Goal: Information Seeking & Learning: Learn about a topic

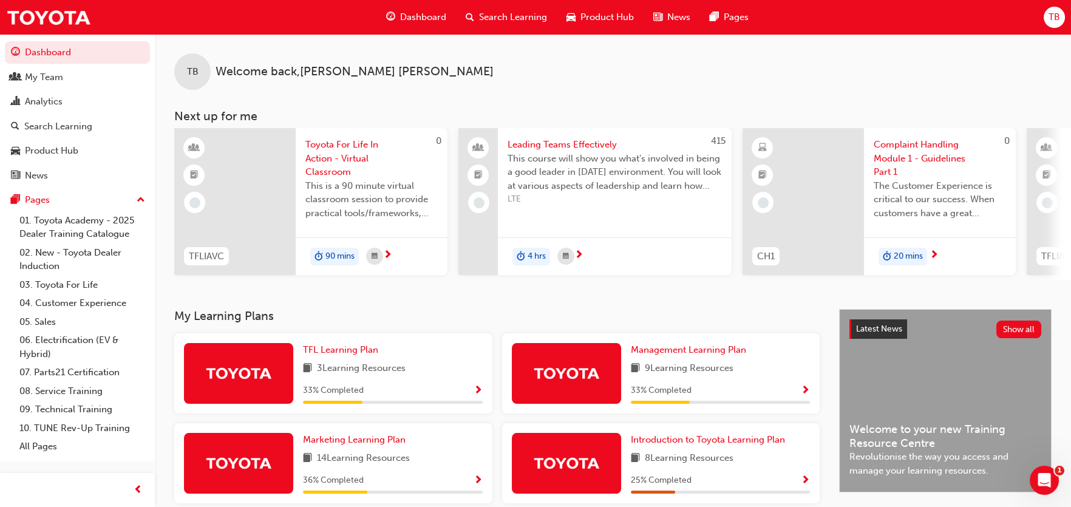
click at [477, 13] on div "Search Learning" at bounding box center [506, 17] width 101 height 25
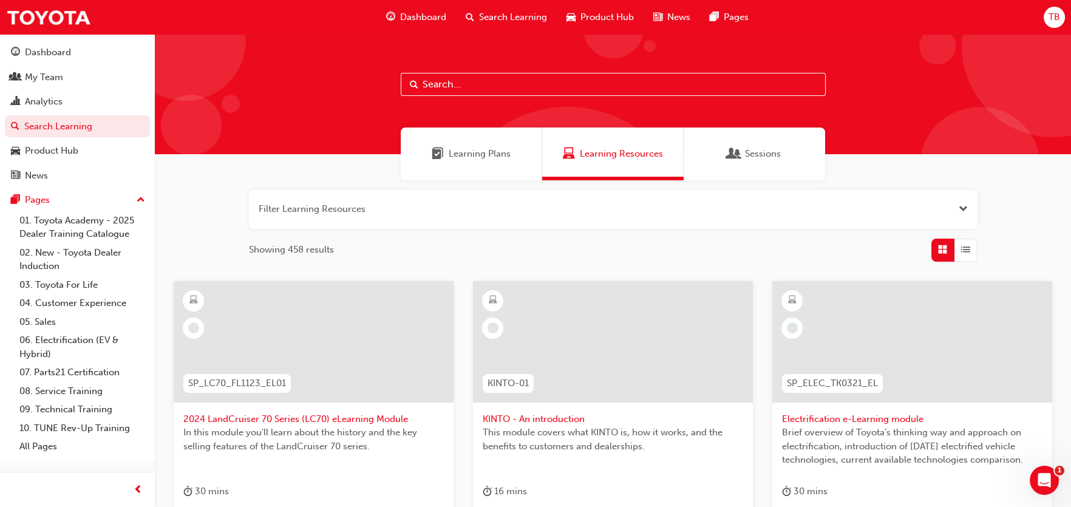
click at [424, 89] on input "text" at bounding box center [613, 84] width 425 height 23
type input "case"
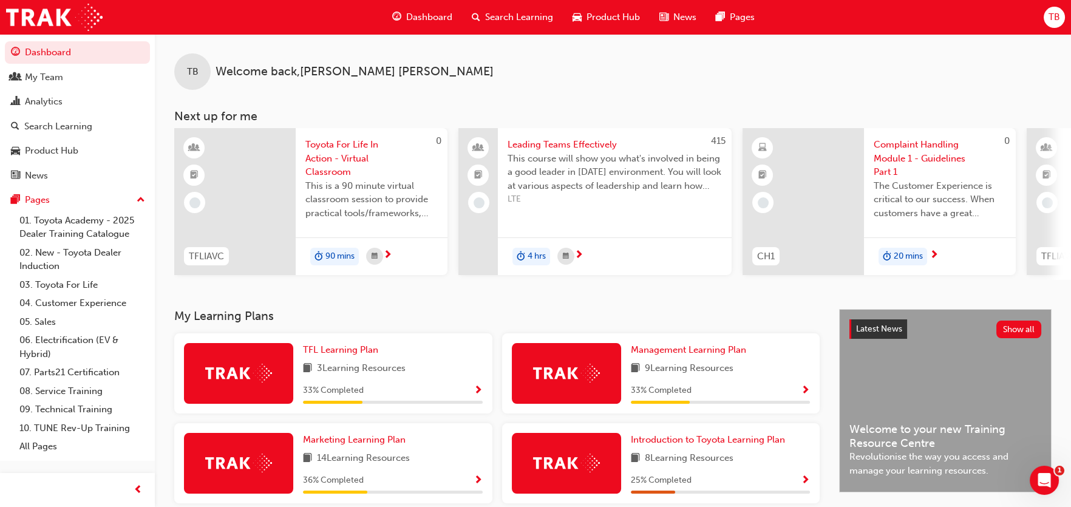
click at [512, 14] on span "Search Learning" at bounding box center [519, 17] width 68 height 14
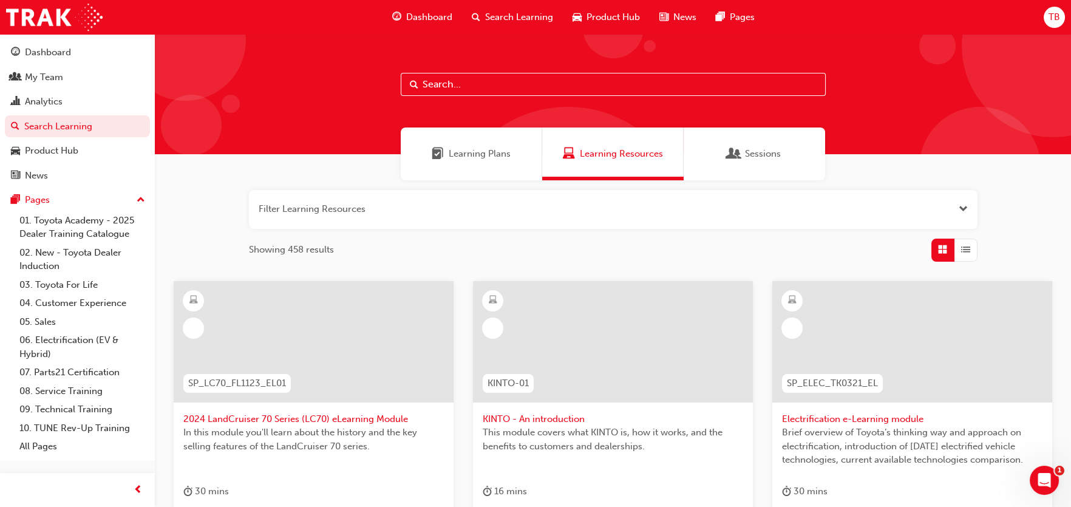
click at [446, 86] on input "text" at bounding box center [613, 84] width 425 height 23
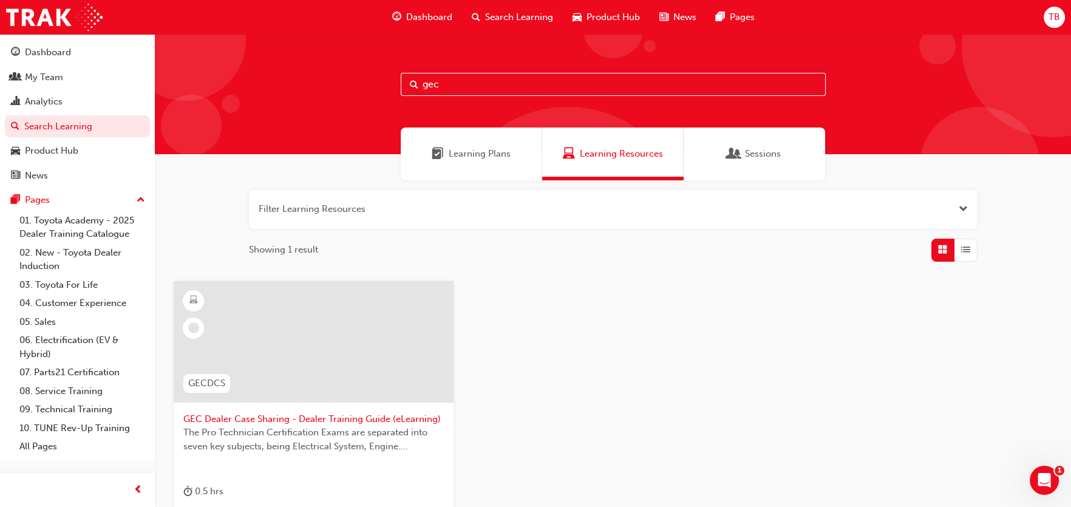
type input "gec"
click at [302, 420] on span "GEC Dealer Case Sharing - Dealer Training Guide (eLearning)" at bounding box center [313, 419] width 260 height 14
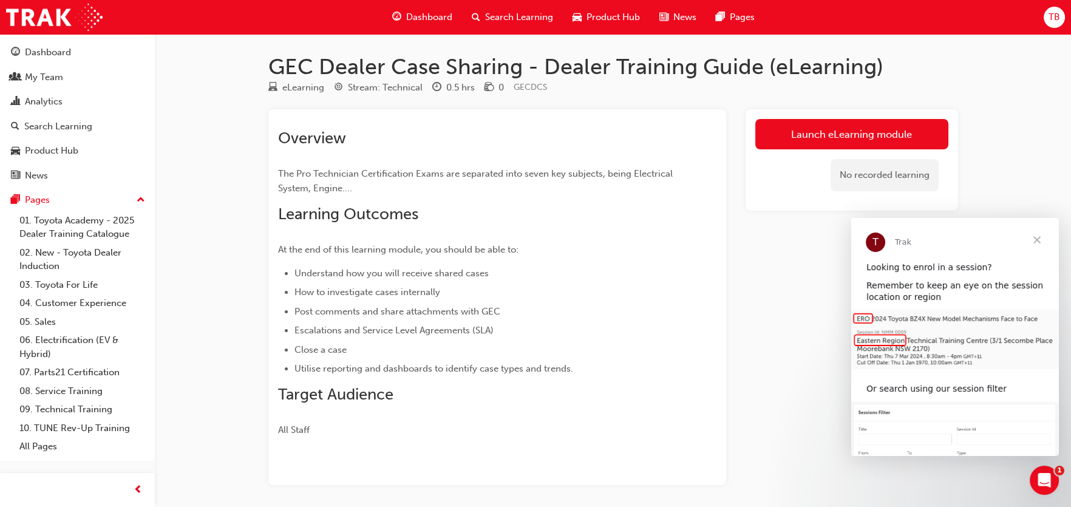
click at [1007, 130] on div "GEC Dealer Case Sharing - Dealer Training Guide (eLearning) eLearning Stream: T…" at bounding box center [535, 277] width 1071 height 554
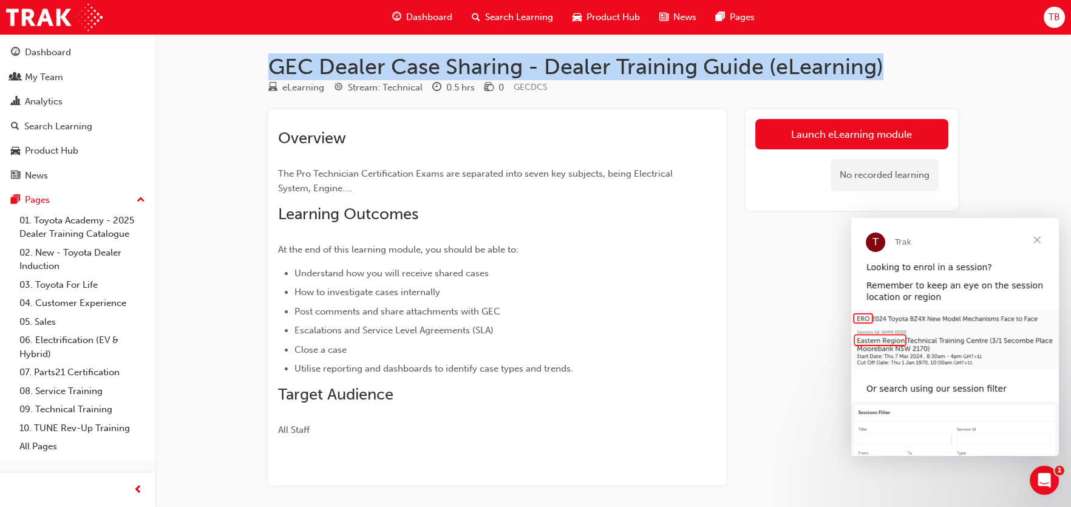
drag, startPoint x: 880, startPoint y: 64, endPoint x: 272, endPoint y: 73, distance: 607.6
click at [272, 73] on h1 "GEC Dealer Case Sharing - Dealer Training Guide (eLearning)" at bounding box center [612, 66] width 689 height 27
copy h1 "GEC Dealer Case Sharing - Dealer Training Guide (eLearning)"
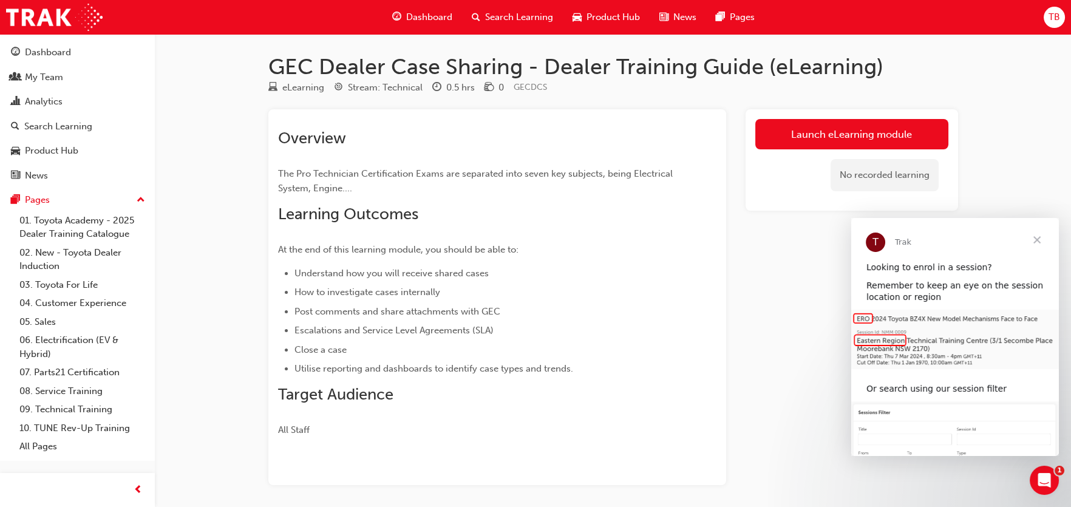
click at [750, 283] on div "Launch eLearning module No recorded learning" at bounding box center [851, 297] width 212 height 376
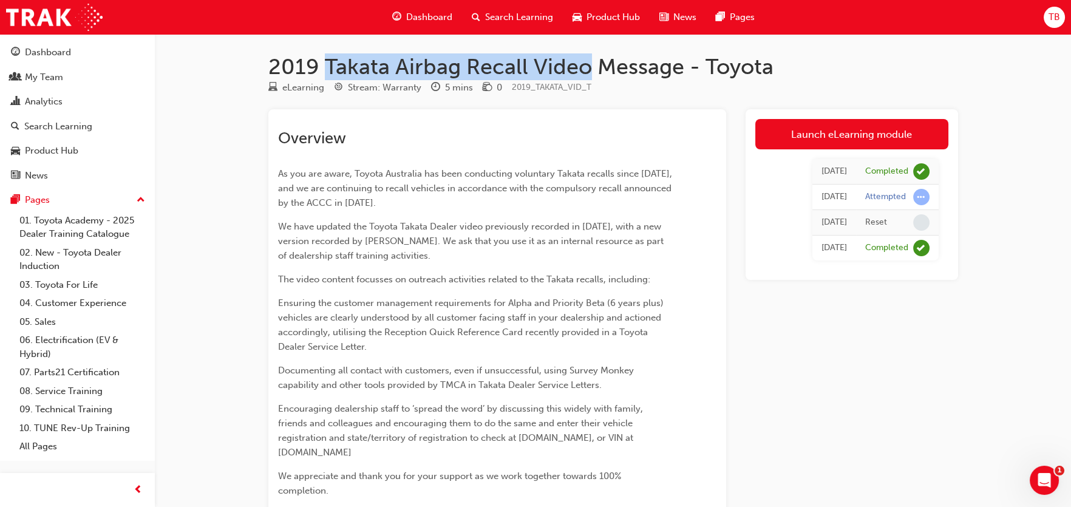
drag, startPoint x: 587, startPoint y: 66, endPoint x: 327, endPoint y: 70, distance: 261.0
click at [327, 70] on h1 "2019 Takata Airbag Recall Video Message - Toyota" at bounding box center [612, 66] width 689 height 27
copy h1 "Takata Airbag Recall Video"
